Goal: Task Accomplishment & Management: Use online tool/utility

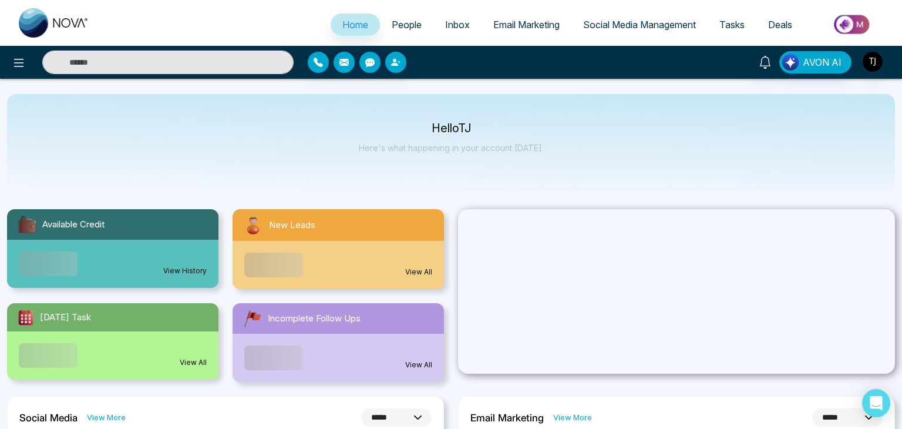
select select "*"
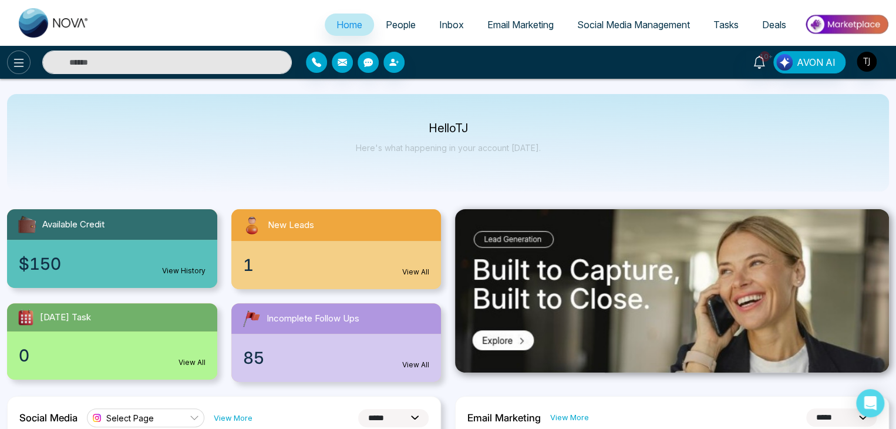
click at [16, 61] on icon at bounding box center [19, 63] width 14 height 14
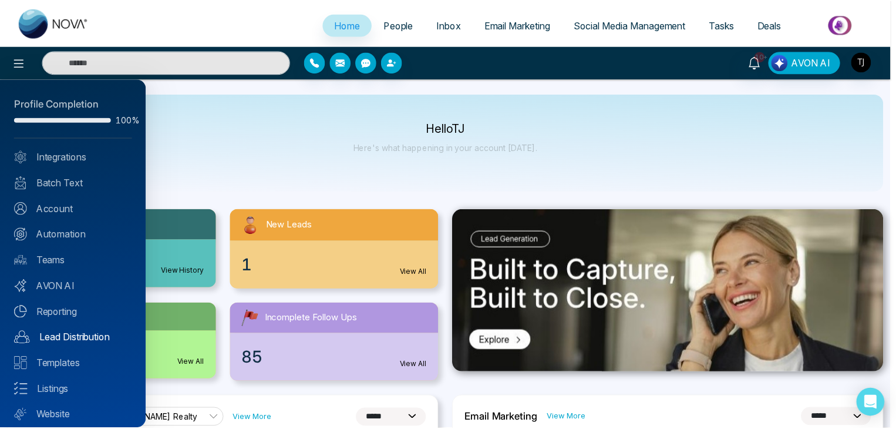
scroll to position [33, 0]
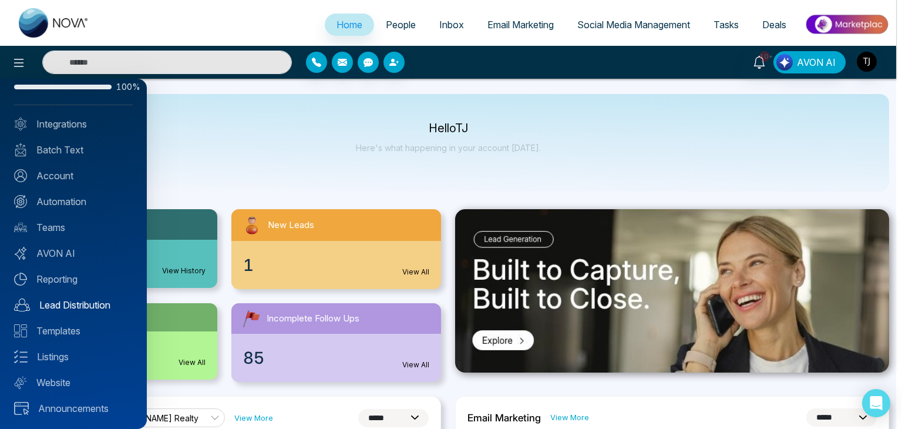
click at [90, 301] on link "Lead Distribution" at bounding box center [73, 305] width 119 height 14
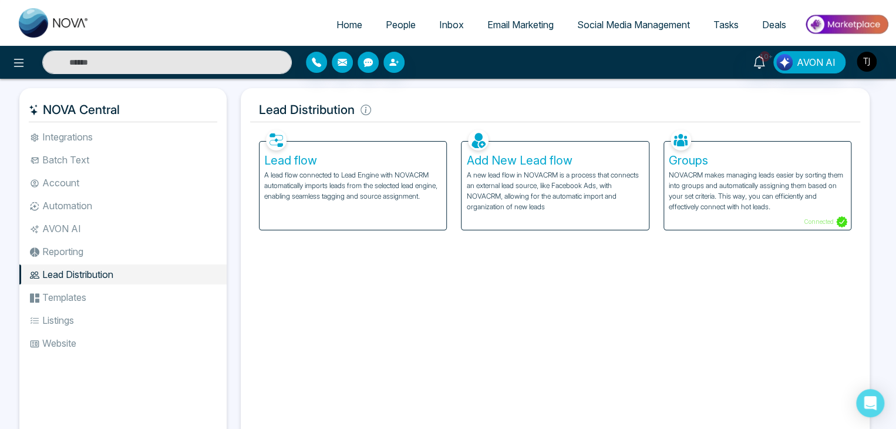
click at [385, 173] on p "A lead flow connected to Lead Engine with NOVACRM automatically imports leads f…" at bounding box center [352, 186] width 177 height 32
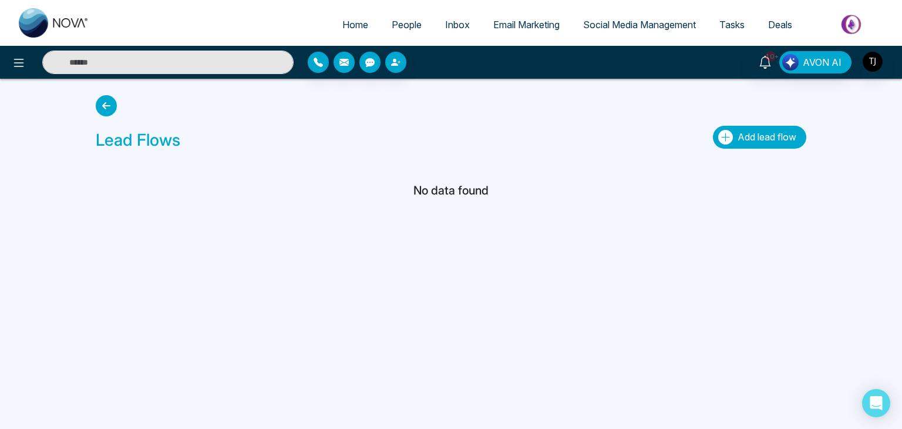
click at [721, 132] on icon "button" at bounding box center [725, 137] width 15 height 15
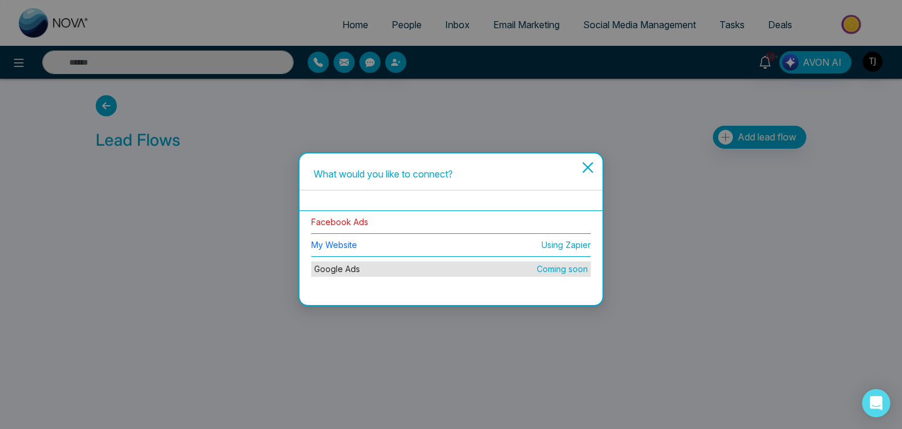
click at [354, 219] on link "Facebook Ads" at bounding box center [339, 222] width 57 height 10
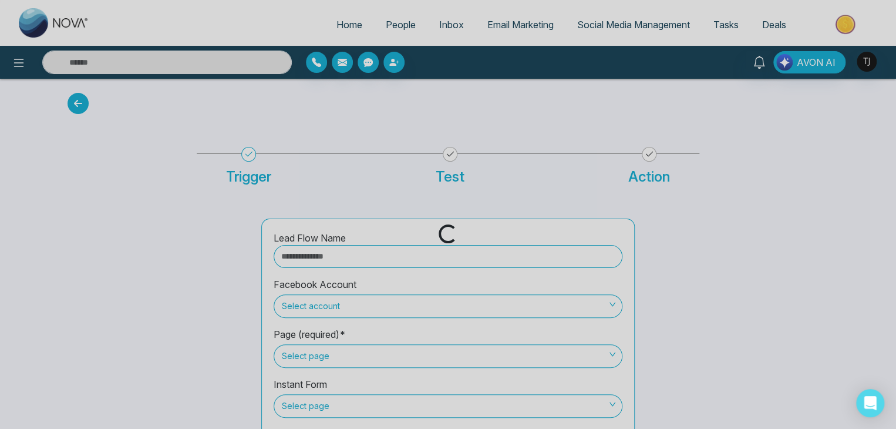
scroll to position [46, 0]
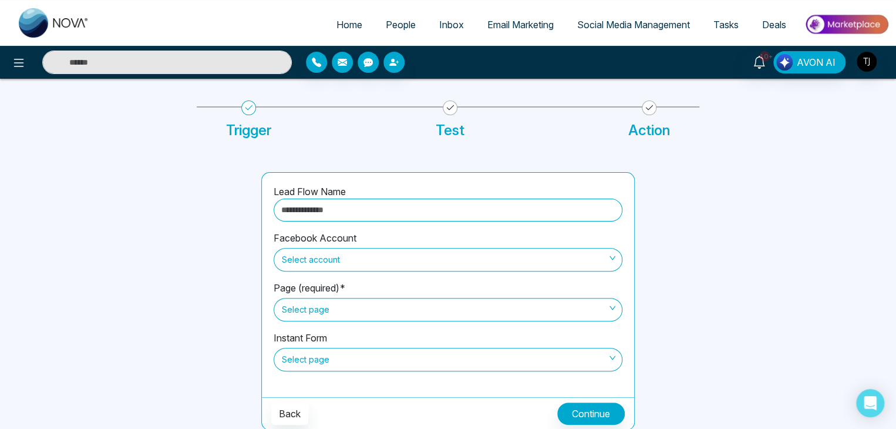
click at [451, 208] on input "text" at bounding box center [448, 210] width 349 height 23
click at [453, 252] on span "Select account" at bounding box center [448, 260] width 332 height 20
type input "****"
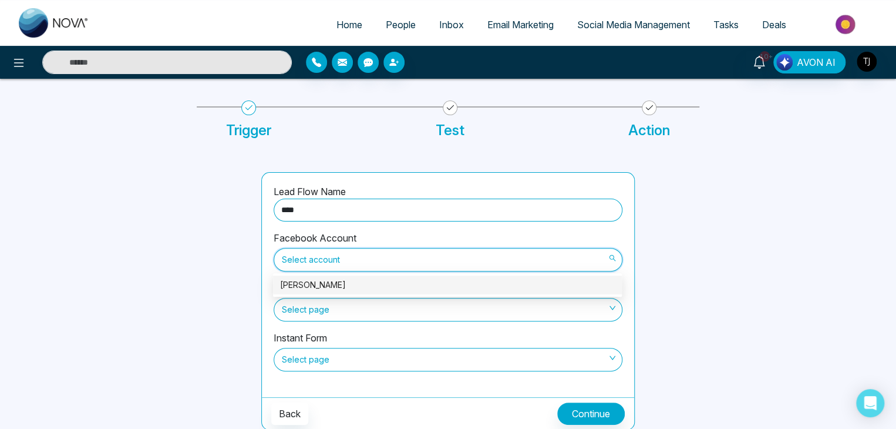
click at [449, 282] on div "Triston James" at bounding box center [447, 284] width 335 height 13
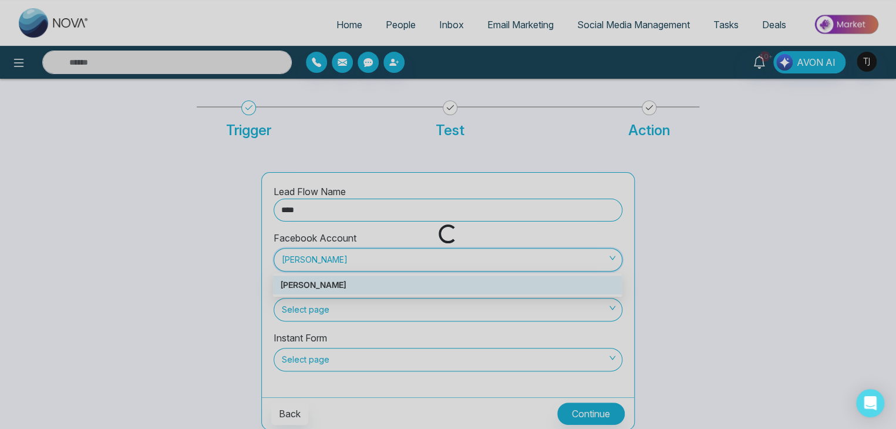
click at [449, 315] on div "Loading..." at bounding box center [448, 214] width 896 height 429
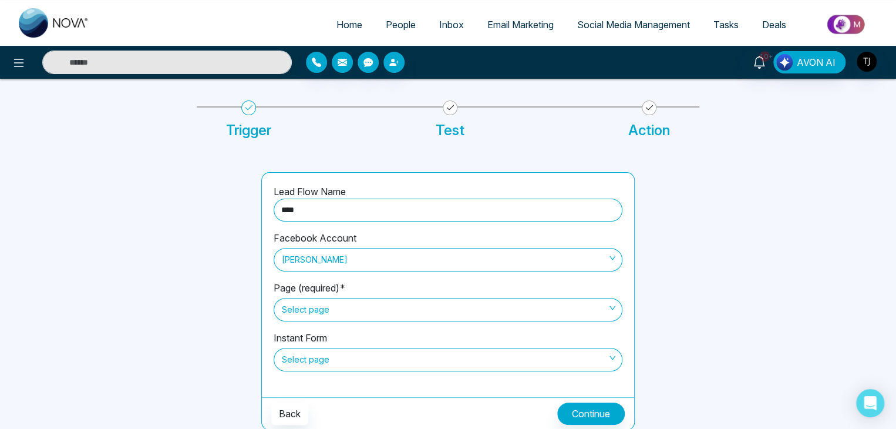
drag, startPoint x: 449, startPoint y: 282, endPoint x: 449, endPoint y: 315, distance: 32.9
click at [449, 315] on span "Select page" at bounding box center [448, 310] width 332 height 20
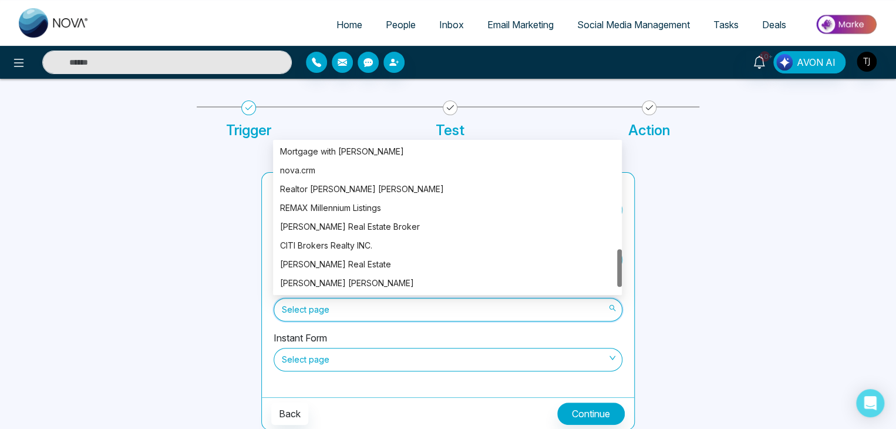
scroll to position [429, 0]
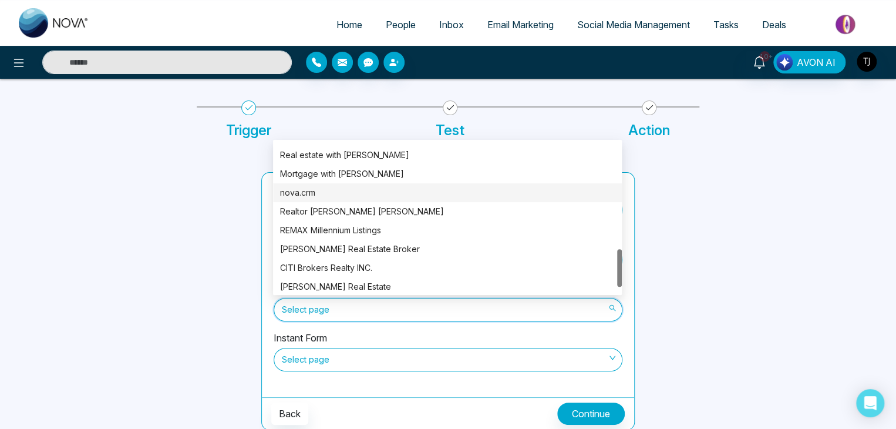
click at [483, 190] on div "nova.crm" at bounding box center [447, 192] width 335 height 13
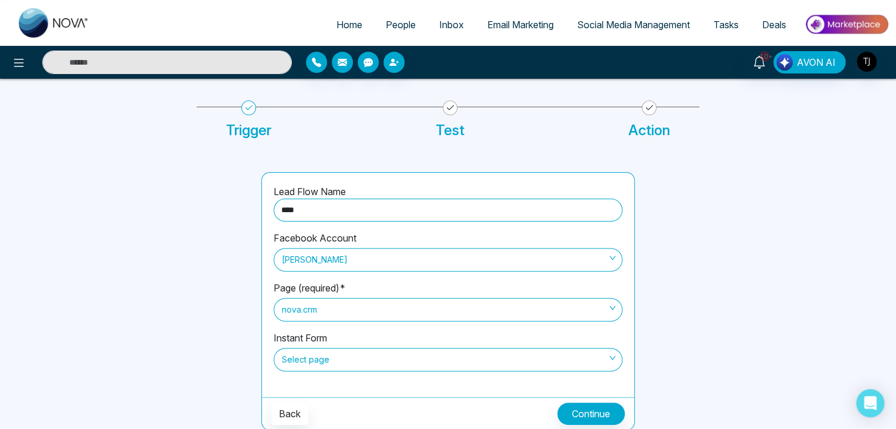
click at [472, 355] on span "Select page" at bounding box center [448, 359] width 332 height 20
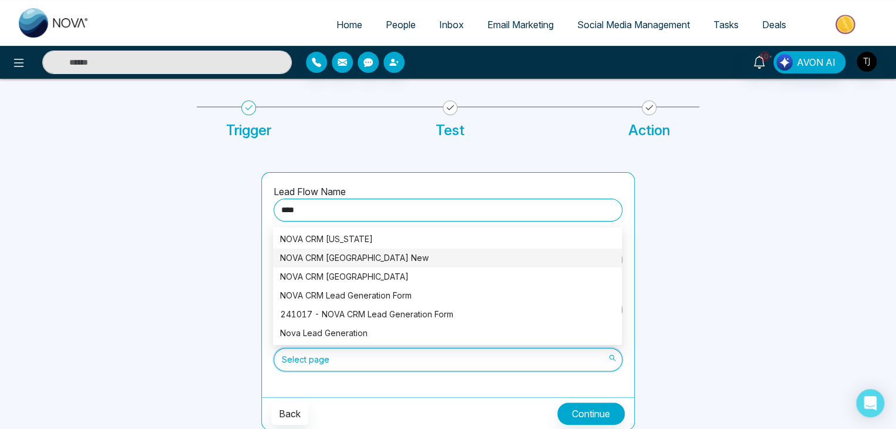
click at [442, 261] on div "NOVA CRM British Columbia New" at bounding box center [447, 257] width 335 height 13
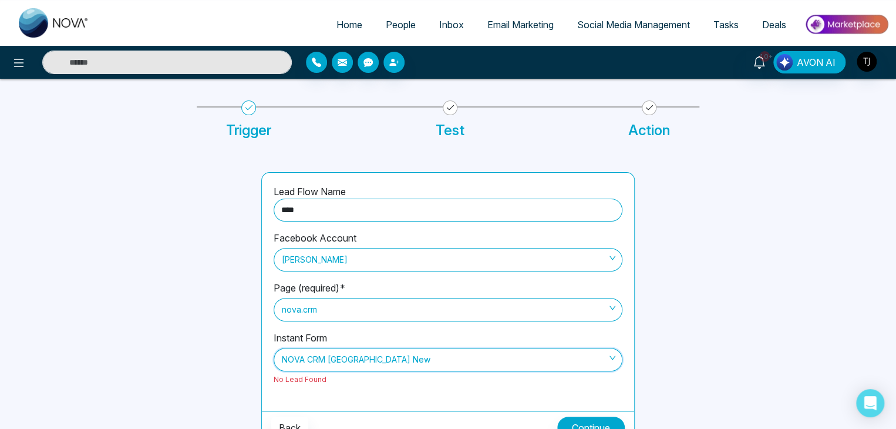
click at [549, 356] on span "NOVA CRM British Columbia New" at bounding box center [448, 359] width 332 height 20
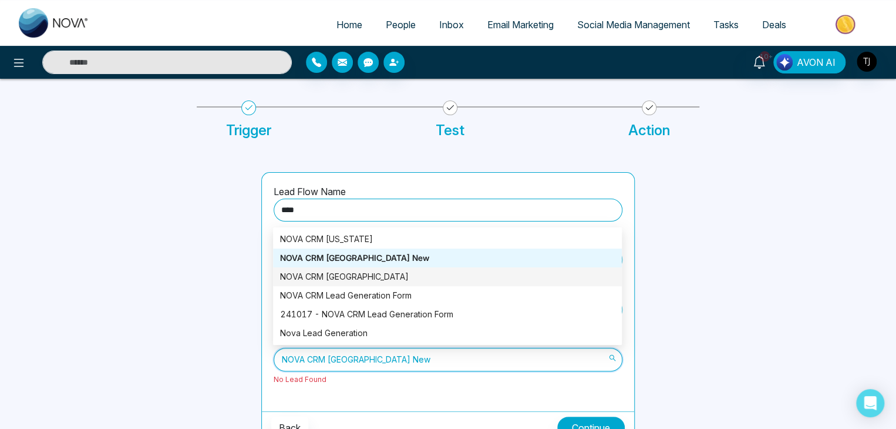
click at [500, 275] on div "NOVA CRM British Columbia" at bounding box center [447, 276] width 335 height 13
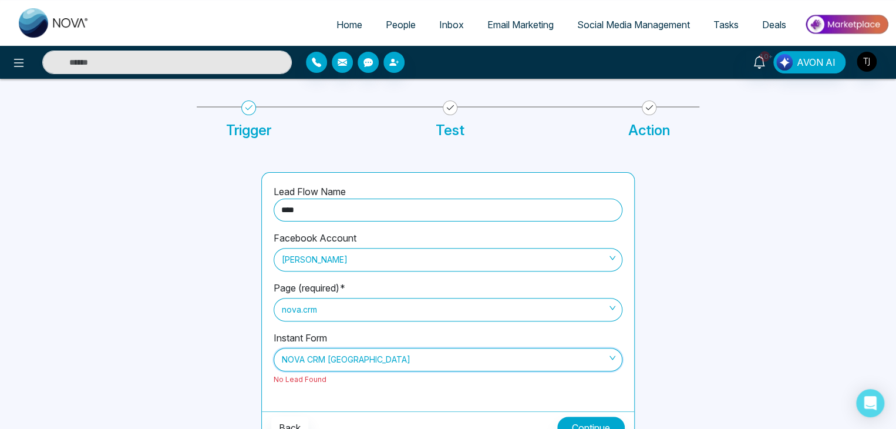
scroll to position [60, 0]
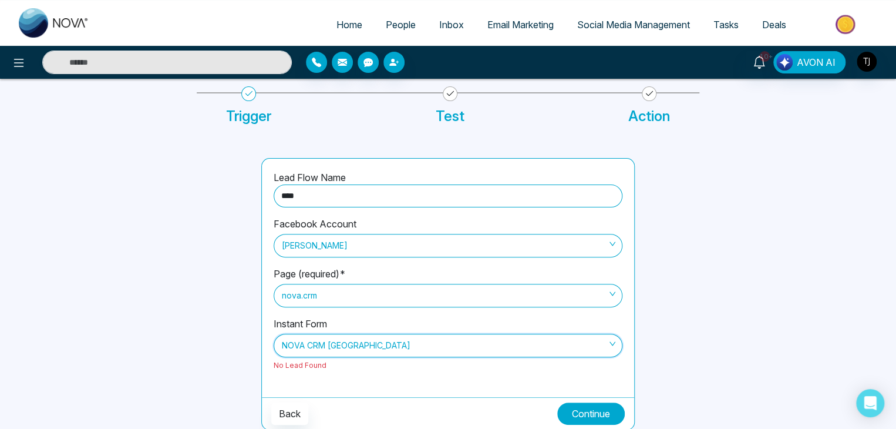
click at [592, 402] on button "Continue" at bounding box center [591, 413] width 68 height 22
click at [496, 346] on span "NOVA CRM British Columbia" at bounding box center [448, 345] width 332 height 20
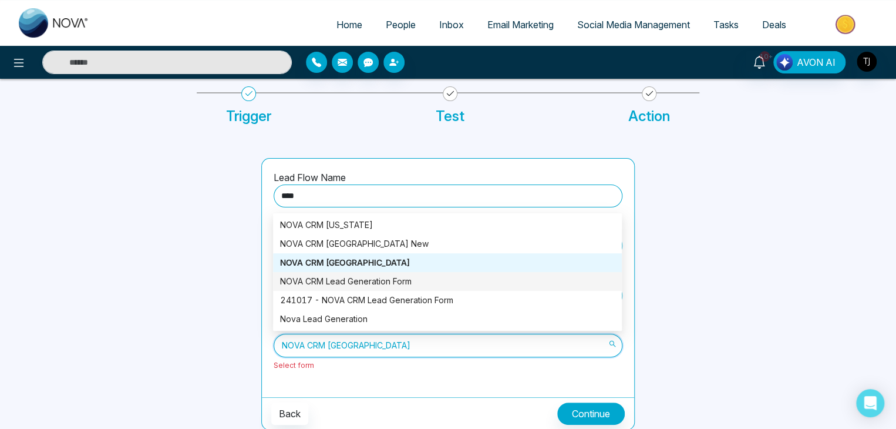
click at [435, 275] on div "NOVA CRM Lead Generation Form" at bounding box center [447, 281] width 335 height 13
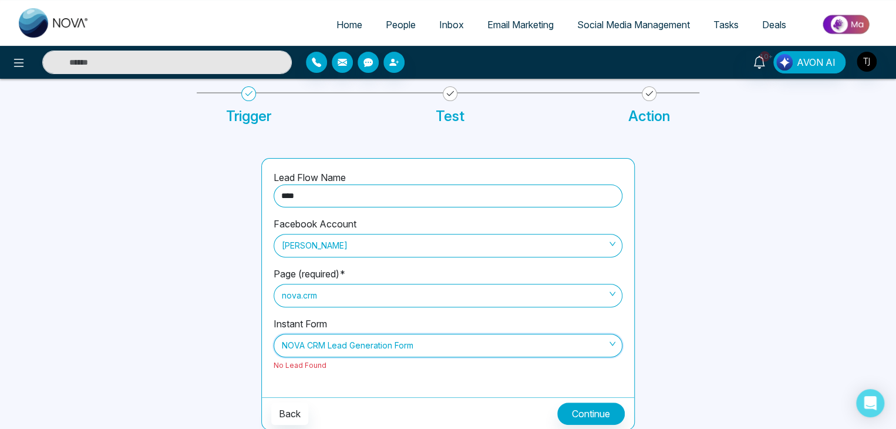
click at [526, 341] on span "NOVA CRM Lead Generation Form" at bounding box center [448, 345] width 332 height 20
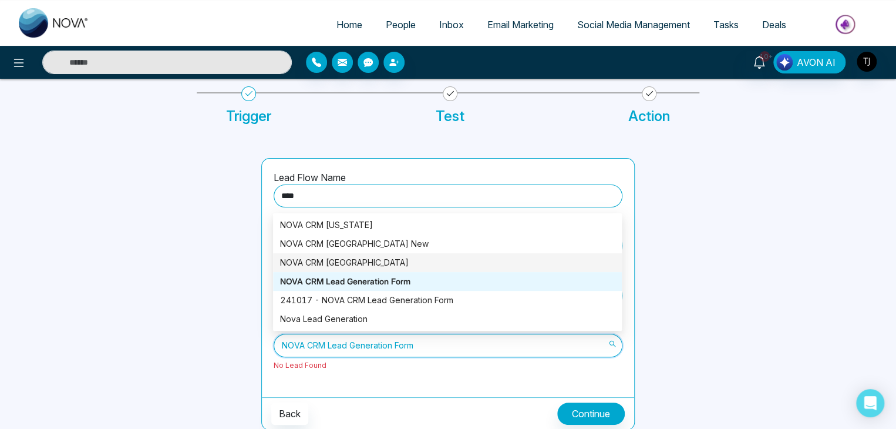
click at [472, 256] on div "NOVA CRM British Columbia" at bounding box center [447, 262] width 335 height 13
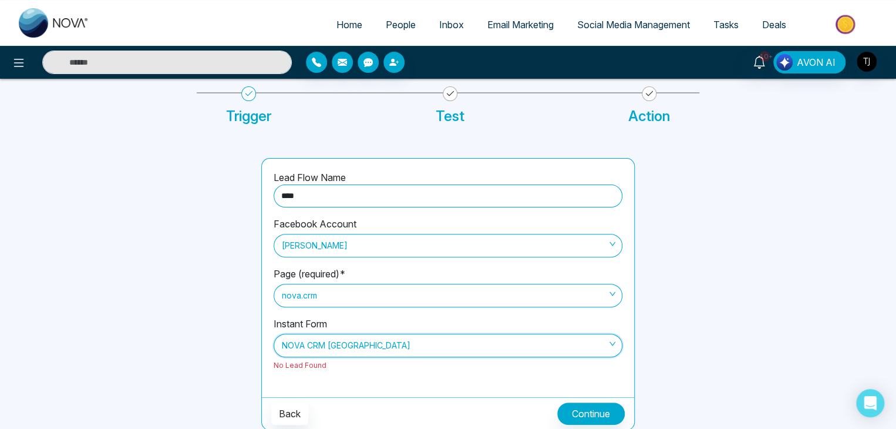
click at [473, 353] on span "NOVA CRM British Columbia" at bounding box center [448, 345] width 332 height 20
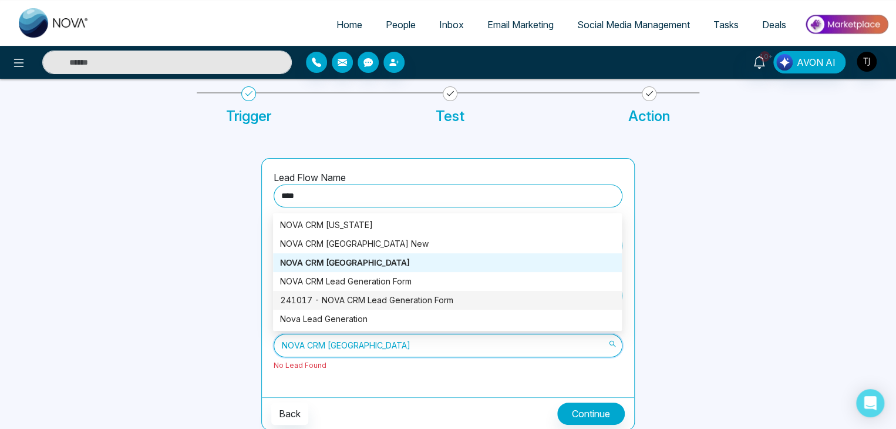
click at [463, 296] on div "241017 - NOVA CRM Lead Generation Form" at bounding box center [447, 300] width 335 height 13
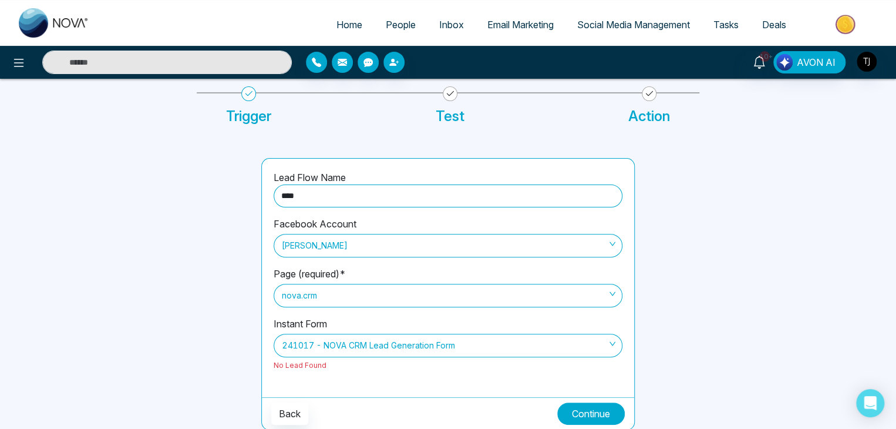
click at [583, 404] on button "Continue" at bounding box center [591, 413] width 68 height 22
click at [493, 347] on span "241017 - NOVA CRM Lead Generation Form" at bounding box center [448, 345] width 332 height 20
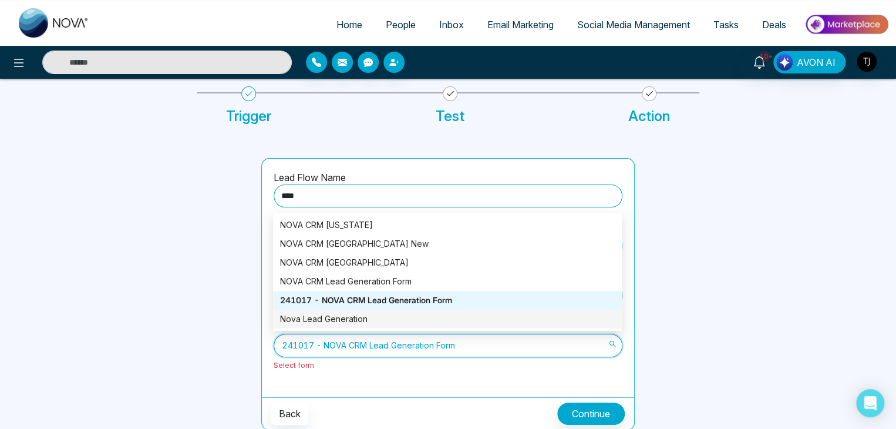
click at [467, 321] on div "Nova Lead Generation" at bounding box center [447, 318] width 335 height 13
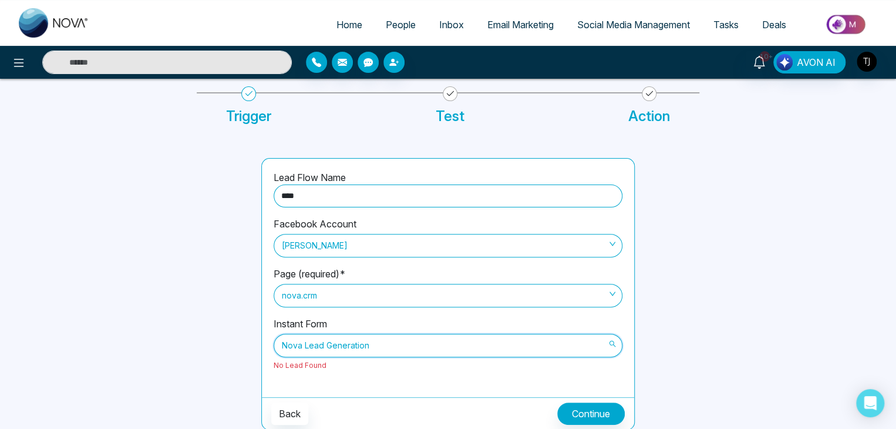
click at [500, 345] on span "Nova Lead Generation" at bounding box center [448, 345] width 332 height 20
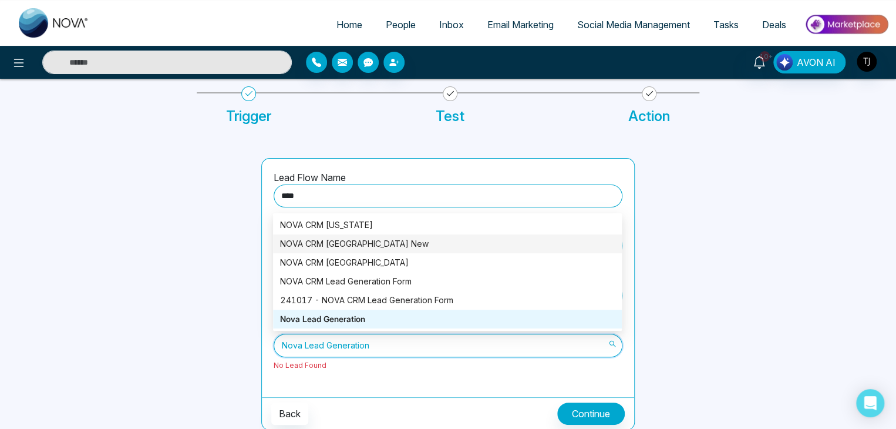
click at [453, 245] on div "NOVA CRM British Columbia New" at bounding box center [447, 243] width 335 height 13
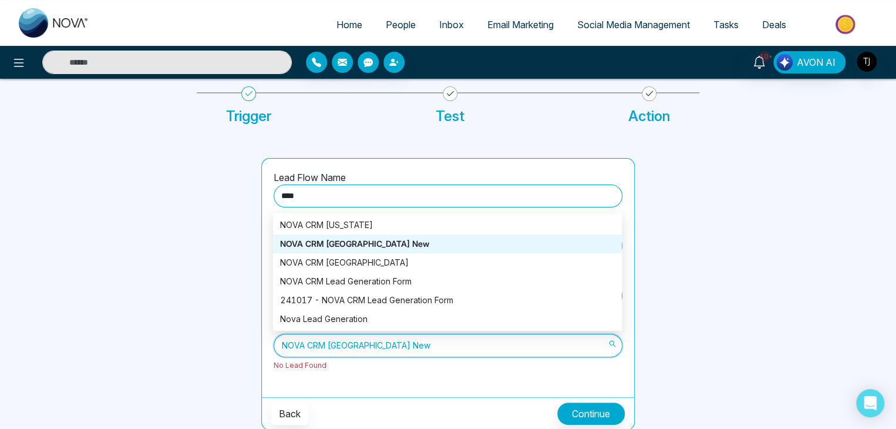
click at [430, 348] on span "NOVA CRM British Columbia New" at bounding box center [448, 345] width 332 height 20
click at [416, 218] on div "NOVA CRM Florida" at bounding box center [447, 224] width 335 height 13
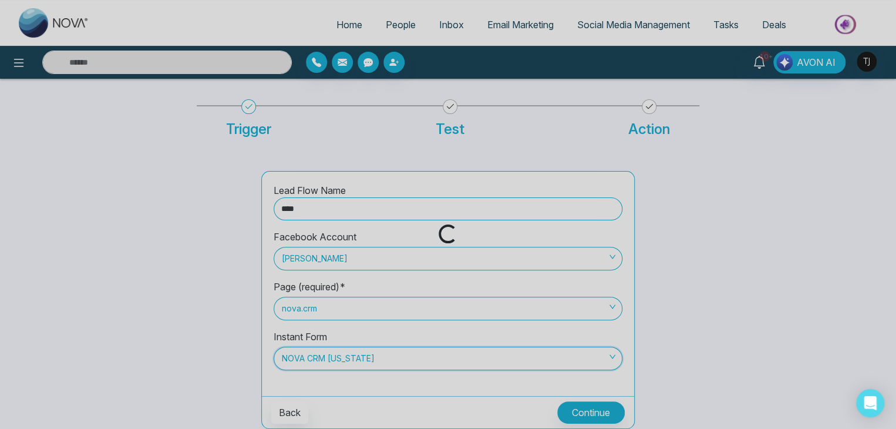
scroll to position [46, 0]
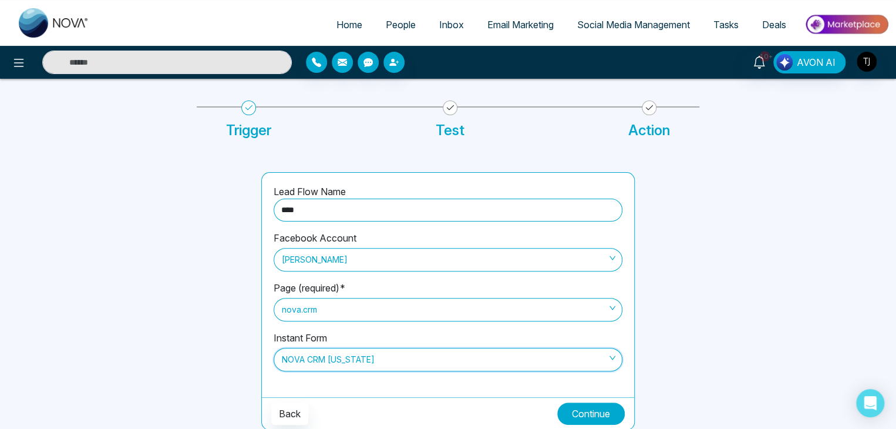
click at [583, 406] on button "Continue" at bounding box center [591, 413] width 68 height 22
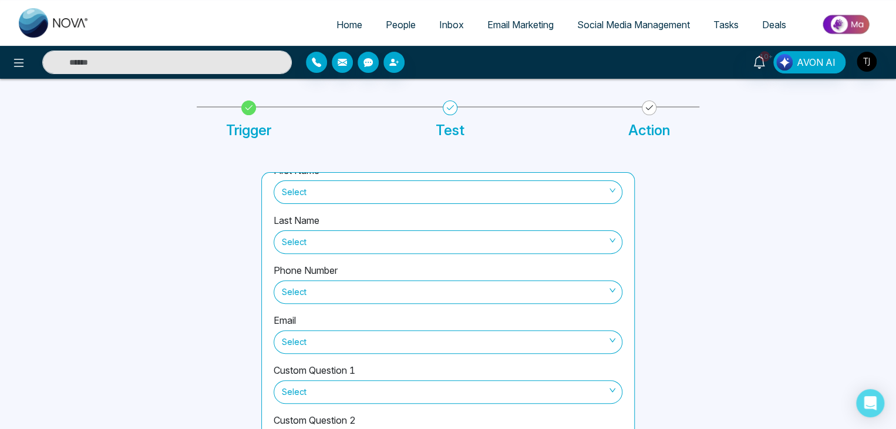
scroll to position [0, 0]
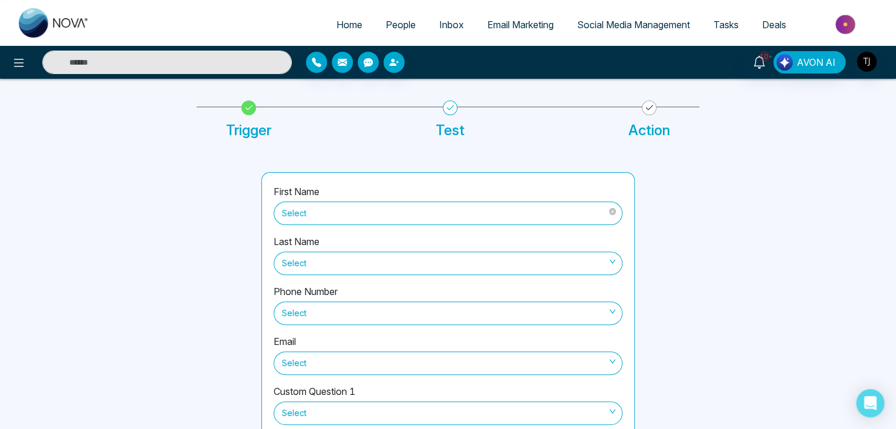
click at [505, 205] on span "Select" at bounding box center [448, 213] width 332 height 20
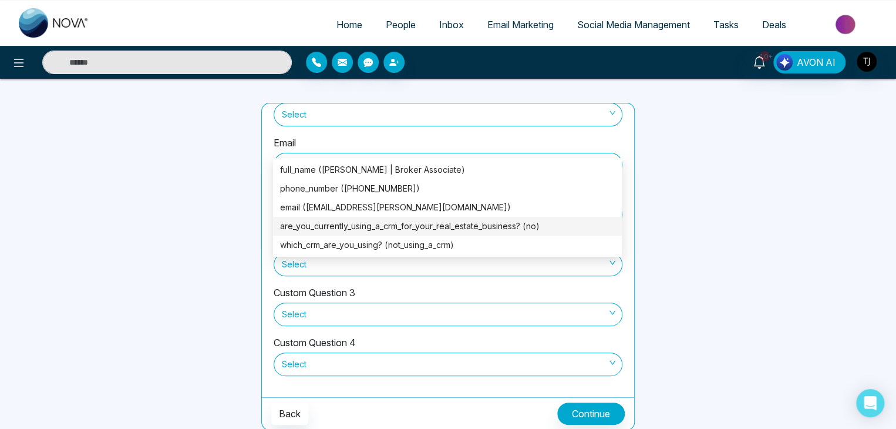
scroll to position [113, 0]
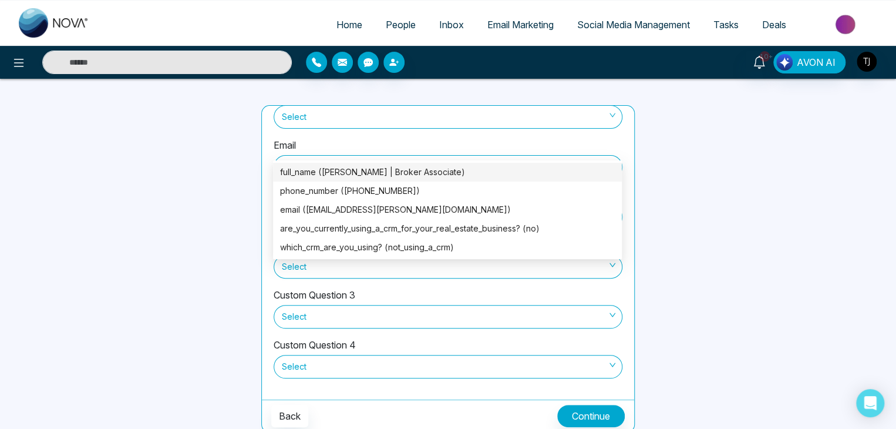
click at [483, 171] on div "full_name (Roraima Yoda P.A | Broker Associate)" at bounding box center [447, 172] width 335 height 13
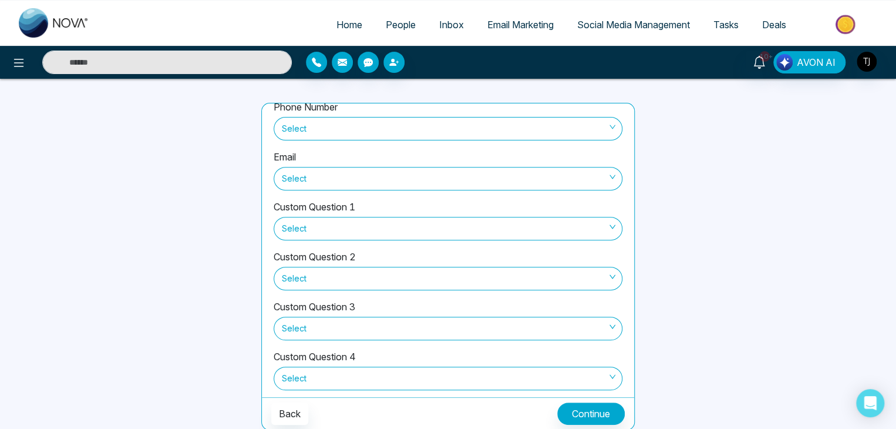
scroll to position [129, 0]
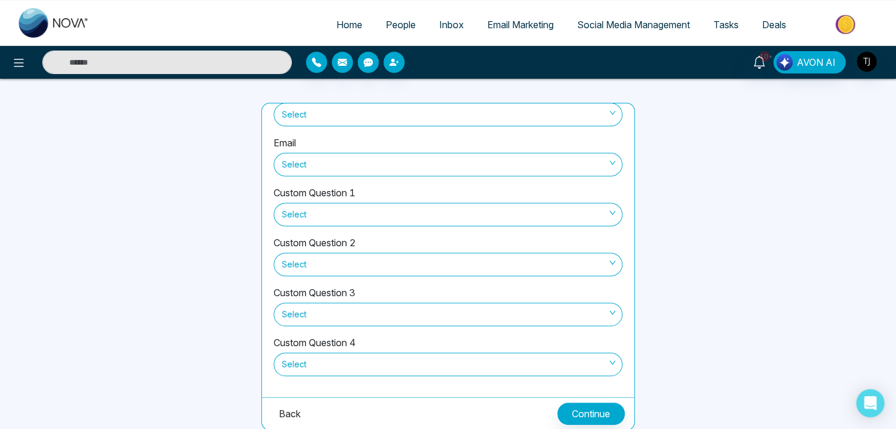
click at [290, 413] on button "Back" at bounding box center [289, 413] width 37 height 22
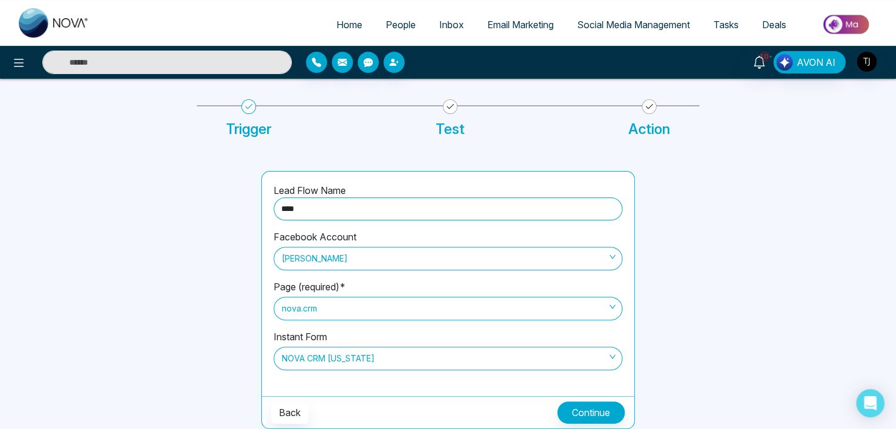
scroll to position [46, 0]
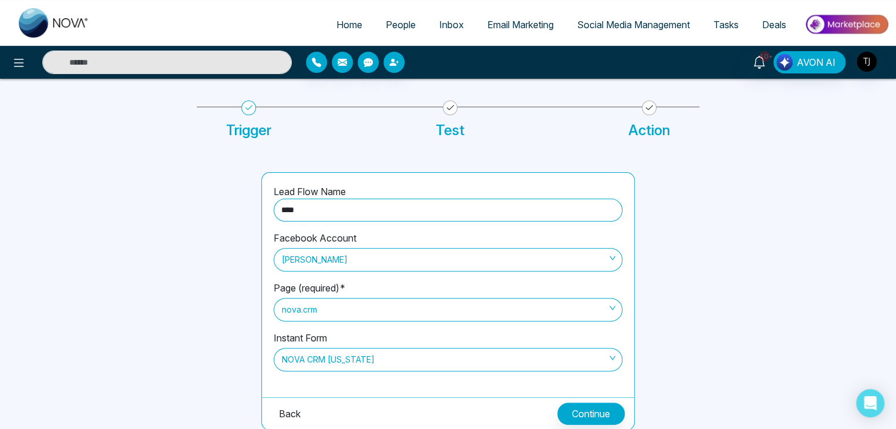
click at [292, 408] on button "Back" at bounding box center [289, 413] width 37 height 22
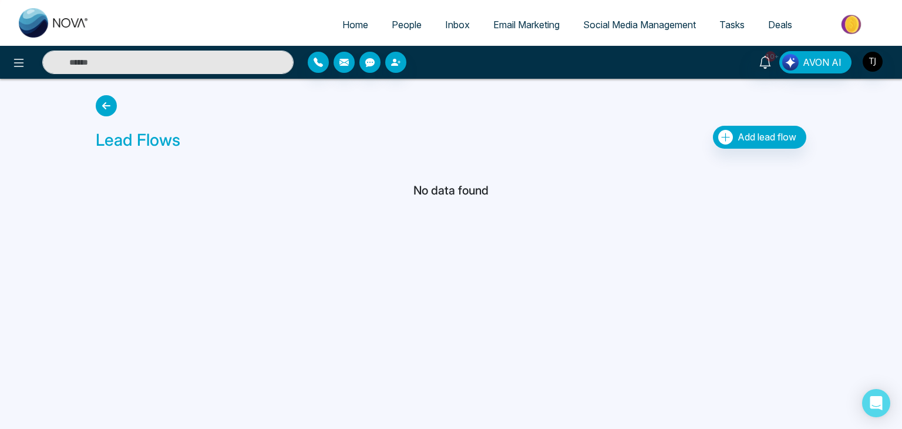
click at [110, 102] on icon at bounding box center [106, 105] width 21 height 21
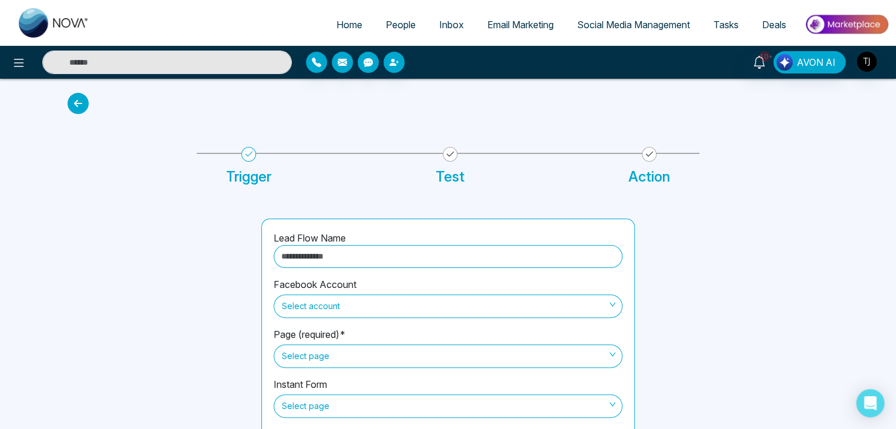
click at [70, 109] on icon at bounding box center [78, 103] width 21 height 21
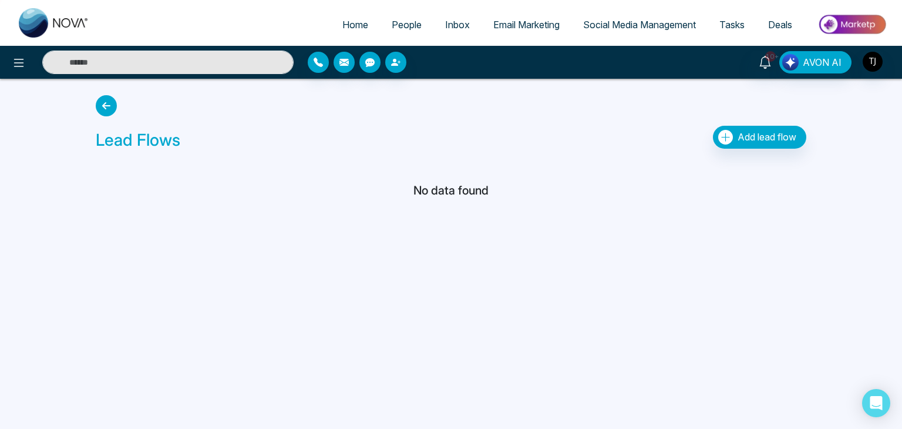
click at [100, 103] on icon at bounding box center [106, 105] width 21 height 21
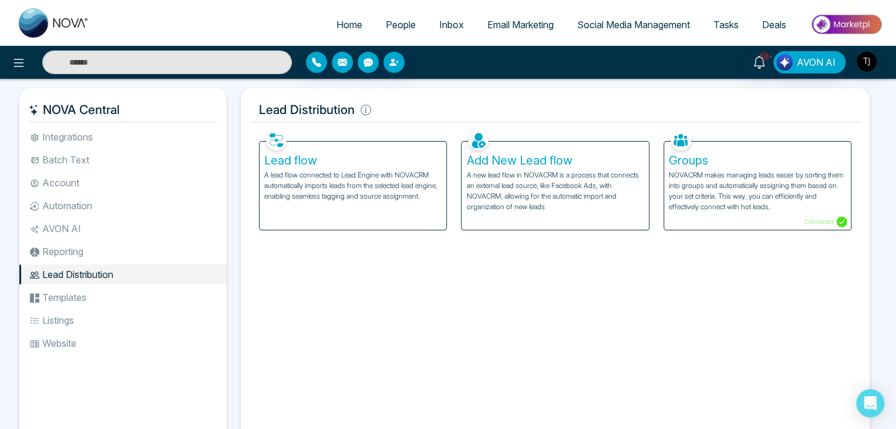
click at [348, 25] on span "Home" at bounding box center [350, 25] width 26 height 12
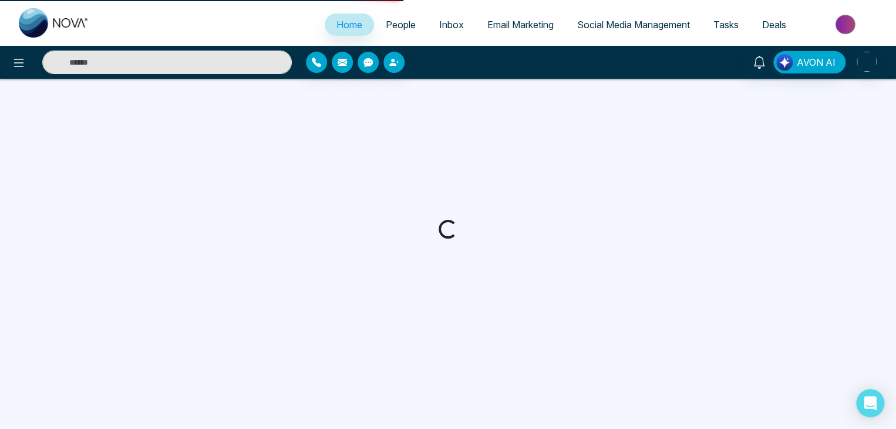
select select "*"
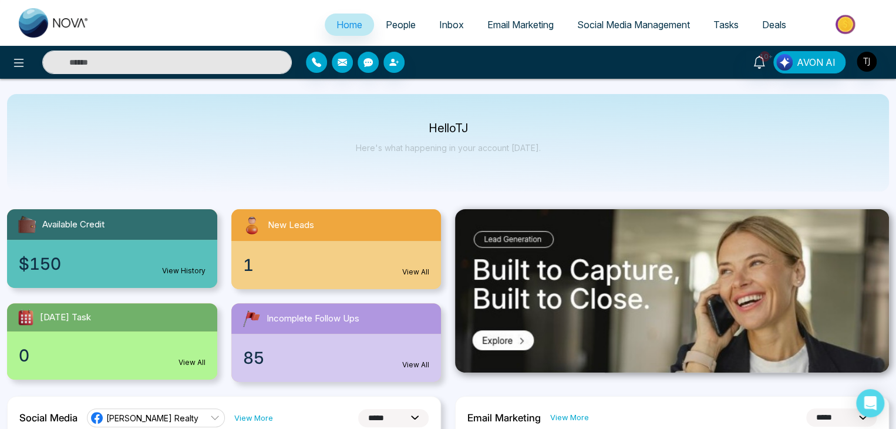
click at [662, 25] on span "Social Media Management" at bounding box center [633, 25] width 113 height 12
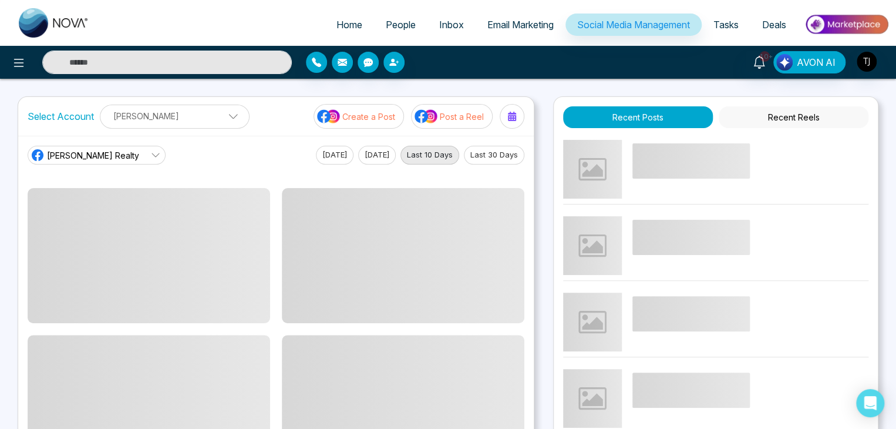
click at [324, 154] on button "Today" at bounding box center [335, 155] width 38 height 19
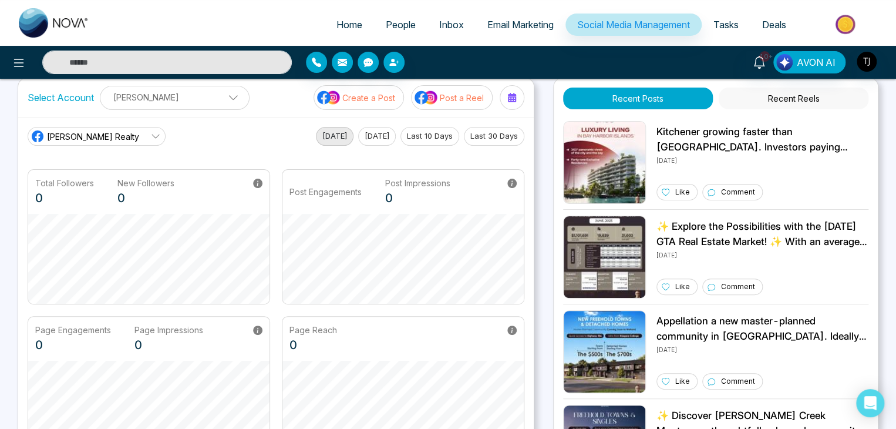
scroll to position [19, 0]
click at [866, 64] on img "button" at bounding box center [867, 62] width 20 height 20
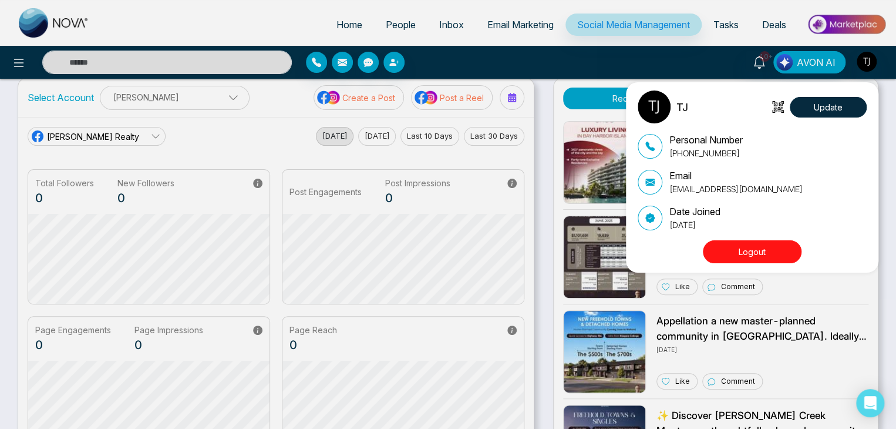
click at [786, 252] on button "Logout" at bounding box center [752, 251] width 99 height 23
